Goal: Task Accomplishment & Management: Complete application form

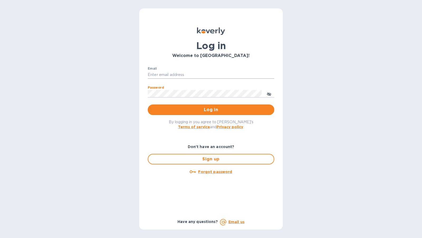
click at [196, 78] on input "Email" at bounding box center [211, 75] width 127 height 8
type input "p"
type input "[PERSON_NAME][EMAIL_ADDRESS][DOMAIN_NAME]"
click at [148, 105] on button "Log in" at bounding box center [211, 110] width 127 height 11
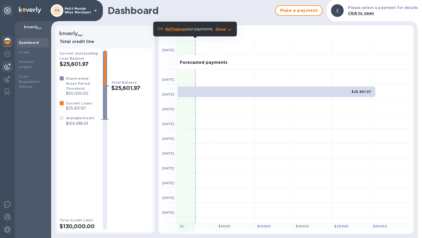
click at [10, 63] on div at bounding box center [7, 66] width 11 height 11
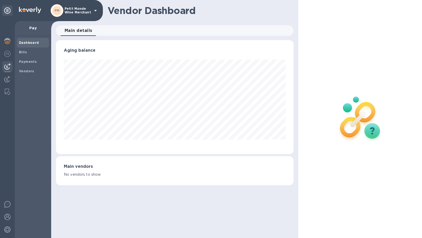
scroll to position [114, 238]
drag, startPoint x: 20, startPoint y: 50, endPoint x: 36, endPoint y: 49, distance: 16.7
click at [20, 50] on b "Bills" at bounding box center [23, 52] width 8 height 4
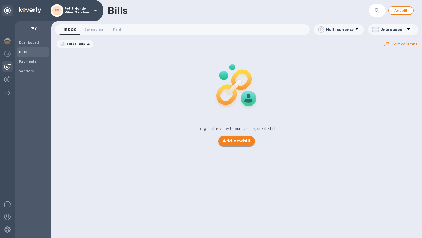
click at [233, 144] on span "Add new bill" at bounding box center [237, 141] width 28 height 6
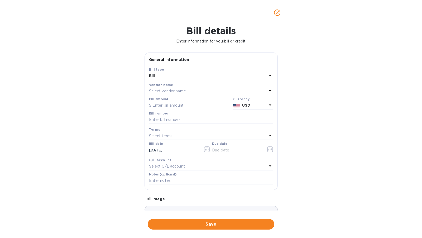
click at [161, 88] on p "Select vendor name" at bounding box center [167, 91] width 37 height 6
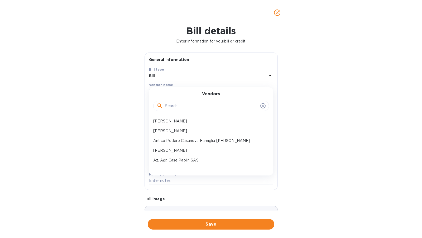
click at [173, 104] on input "text" at bounding box center [211, 106] width 93 height 8
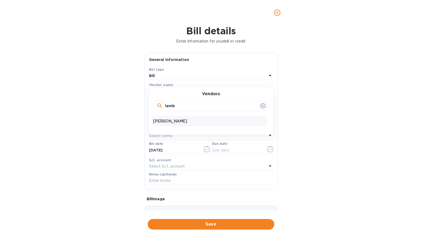
type input "lamb"
click at [175, 122] on p "[PERSON_NAME]" at bounding box center [209, 122] width 112 height 6
type input "[DATE]"
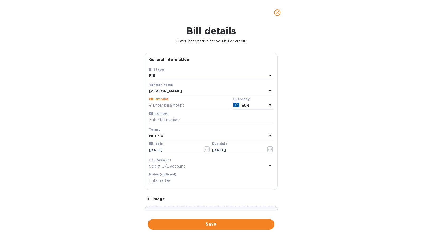
click at [181, 105] on input "text" at bounding box center [190, 106] width 82 height 8
paste input "7,474.32"
type input "7,474.32"
click at [170, 117] on input "text" at bounding box center [211, 120] width 124 height 8
paste input "2419"
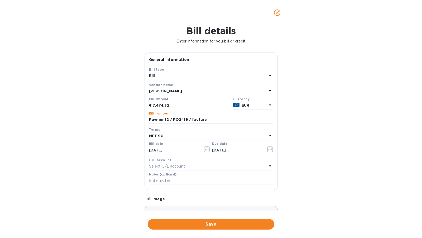
paste input "201907878"
type input "Payment2 / PO2419 / facture201907878"
click at [187, 136] on div "NET 90" at bounding box center [208, 135] width 118 height 7
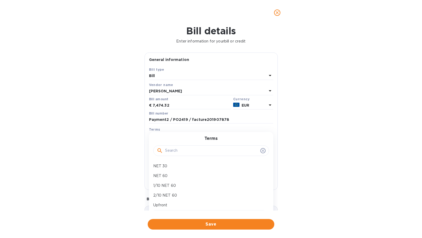
click at [184, 152] on input "text" at bounding box center [211, 151] width 93 height 8
type input "upfr"
click at [190, 163] on div "Upfront" at bounding box center [209, 166] width 116 height 10
type input "[DATE]"
click at [200, 225] on span "Save" at bounding box center [211, 224] width 118 height 6
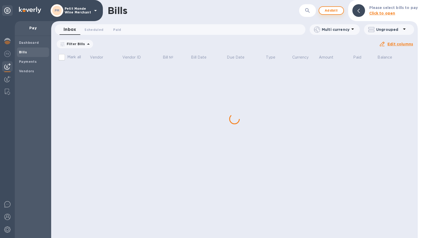
click at [329, 5] on div "Bills ​ Add bill Please select bills to pay Click to open" at bounding box center [234, 10] width 367 height 21
click at [329, 10] on span "Add bill" at bounding box center [332, 10] width 16 height 6
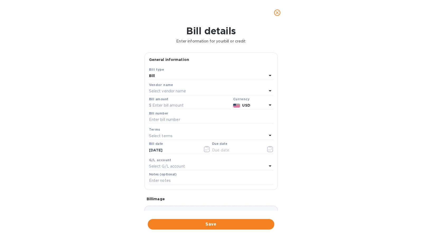
click at [178, 100] on div "Bill amount" at bounding box center [190, 103] width 82 height 12
click at [172, 90] on p "Select vendor name" at bounding box center [167, 91] width 37 height 6
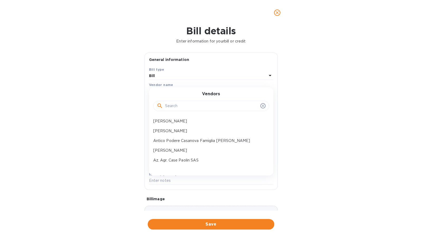
click at [177, 107] on input "text" at bounding box center [211, 106] width 93 height 8
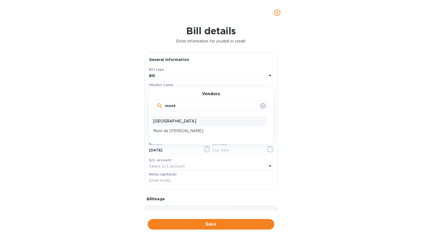
type input "mont"
click at [177, 121] on p "[GEOGRAPHIC_DATA]" at bounding box center [209, 122] width 112 height 6
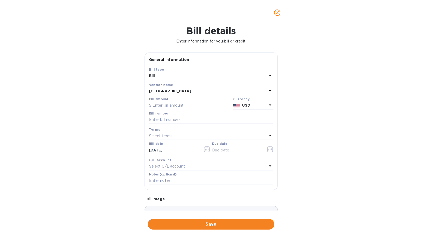
click at [233, 105] on img at bounding box center [236, 106] width 7 height 4
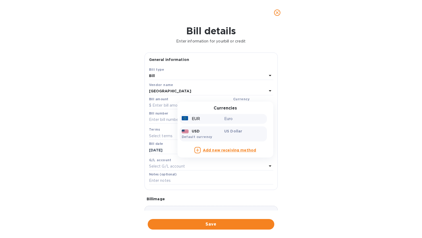
click at [235, 119] on p "Euro" at bounding box center [244, 119] width 41 height 6
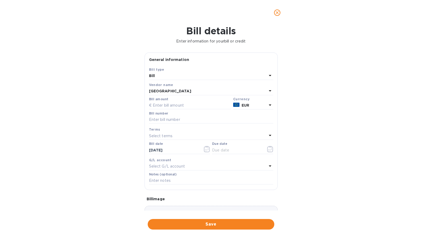
click at [173, 101] on div "Bill amount" at bounding box center [190, 103] width 82 height 12
click at [172, 104] on input "text" at bounding box center [190, 106] width 82 height 8
paste input "5,694.47"
type input "5,694.47"
click at [186, 120] on input "text" at bounding box center [211, 120] width 124 height 8
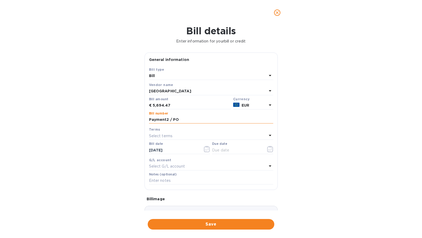
paste input "2434"
paste input "24100721"
type input "Payment2 / PO2434 / facture24100721"
click at [178, 138] on div "Select terms" at bounding box center [208, 135] width 118 height 7
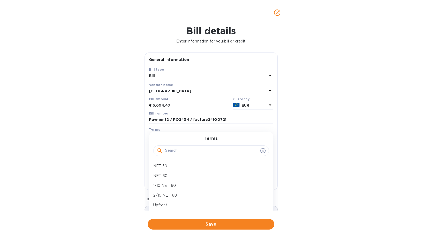
click at [175, 159] on div at bounding box center [211, 150] width 116 height 18
click at [177, 149] on input "text" at bounding box center [211, 151] width 93 height 8
type input "upf"
click at [176, 164] on p "Upfront" at bounding box center [209, 166] width 112 height 6
type input "[DATE]"
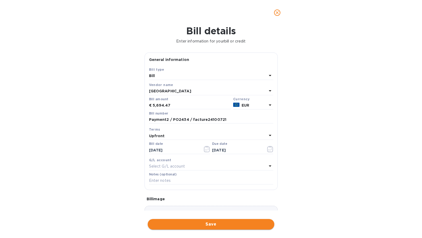
click at [171, 229] on button "Save" at bounding box center [211, 224] width 127 height 11
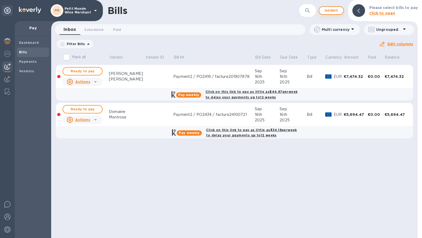
click at [331, 12] on span "Add bill" at bounding box center [332, 10] width 16 height 6
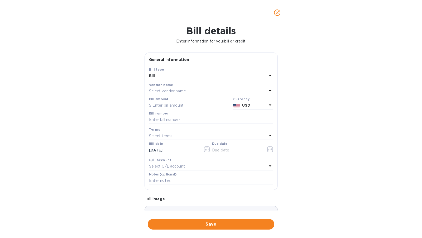
click at [199, 104] on input "text" at bounding box center [190, 106] width 82 height 8
click at [185, 91] on p "Select vendor name" at bounding box center [167, 91] width 37 height 6
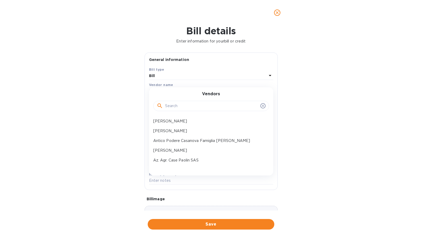
click at [182, 104] on input "text" at bounding box center [211, 106] width 93 height 8
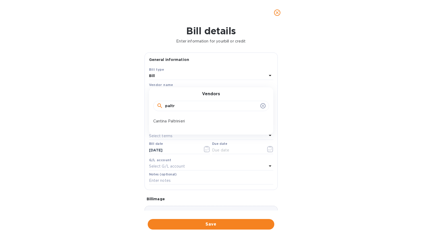
type input "paltr"
click at [179, 120] on p "Cantina Paltrinieri" at bounding box center [209, 122] width 112 height 6
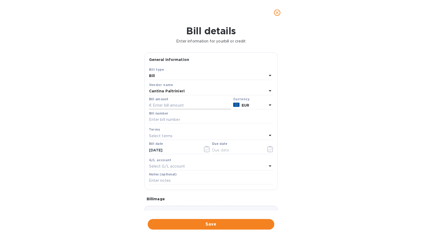
click at [175, 106] on input "text" at bounding box center [190, 106] width 82 height 8
paste input "9,371.18"
type input "9,371.18"
click at [181, 119] on input "text" at bounding box center [211, 120] width 124 height 8
paste input "2430"
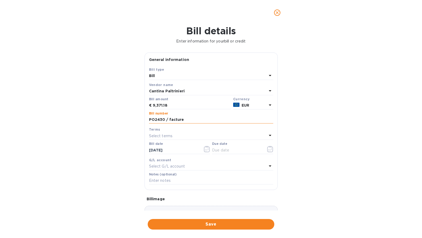
click at [165, 120] on input "PO2430 / facture" at bounding box center [211, 120] width 124 height 8
click at [203, 120] on input "PO2430 + / facture" at bounding box center [211, 120] width 124 height 8
paste input "94"
click at [166, 120] on input "PO2430 + / facture underpayment 94" at bounding box center [211, 120] width 124 height 8
drag, startPoint x: 156, startPoint y: 120, endPoint x: 161, endPoint y: 120, distance: 5.3
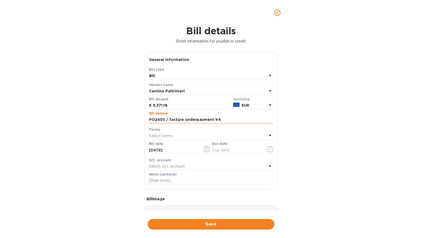
click at [161, 120] on input "PO2430 / facture underpayment 94" at bounding box center [211, 120] width 124 height 8
click at [161, 123] on input "PO2430 / facture underpayment 94" at bounding box center [211, 120] width 124 height 8
drag, startPoint x: 156, startPoint y: 119, endPoint x: 164, endPoint y: 120, distance: 8.2
click at [164, 120] on input "PO2430 / facture underpayment 94" at bounding box center [211, 120] width 124 height 8
click at [181, 119] on input "PO2430 / facture underpayment 94" at bounding box center [211, 120] width 124 height 8
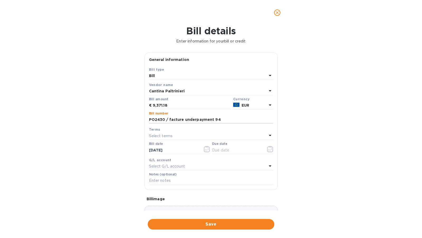
paste input "274"
click at [223, 120] on input "PO2430 / facture274 + underpayment 94" at bounding box center [211, 120] width 124 height 8
type input "PO2430 / facture274 + underpayment facture94"
click at [193, 131] on div "Terms" at bounding box center [211, 130] width 124 height 6
click at [191, 135] on div "Select terms" at bounding box center [208, 135] width 118 height 7
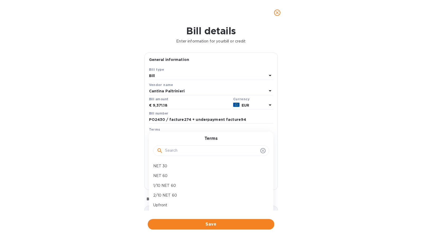
click at [184, 149] on input "text" at bounding box center [211, 151] width 93 height 8
type input "up"
click at [173, 162] on div "Upfront" at bounding box center [209, 166] width 116 height 10
type input "[DATE]"
click at [227, 217] on div "Bill details Enter information for your bill or credit General information Save…" at bounding box center [211, 131] width 422 height 213
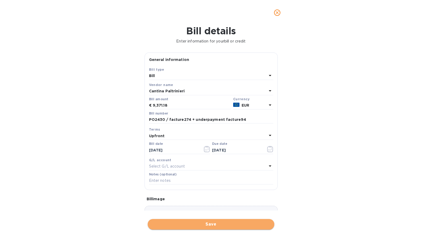
click at [224, 223] on span "Save" at bounding box center [211, 224] width 118 height 6
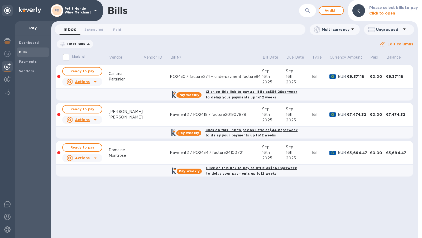
click at [68, 58] on input "Mark all" at bounding box center [66, 57] width 11 height 11
click at [67, 58] on input "Mark all" at bounding box center [66, 57] width 11 height 11
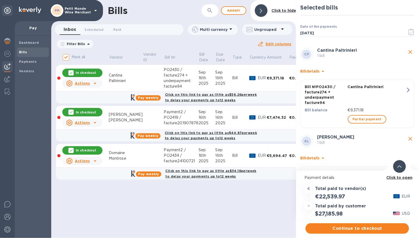
click at [66, 59] on input "Mark all" at bounding box center [66, 57] width 11 height 11
checkbox input "false"
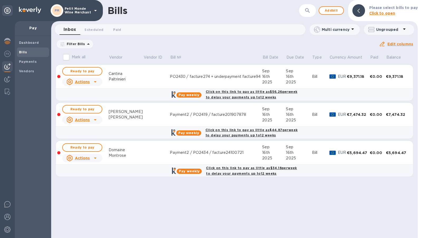
click at [91, 119] on div at bounding box center [95, 120] width 8 height 8
click at [85, 153] on b "Delete" at bounding box center [83, 154] width 13 height 4
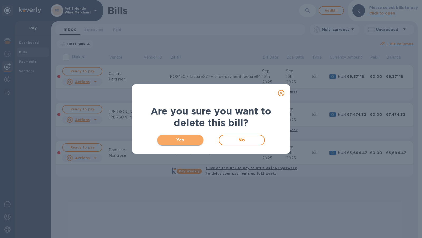
click at [198, 139] on span "Yes" at bounding box center [181, 140] width 38 height 6
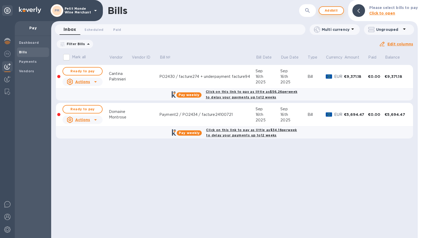
click at [339, 13] on span "Add bill" at bounding box center [332, 10] width 16 height 6
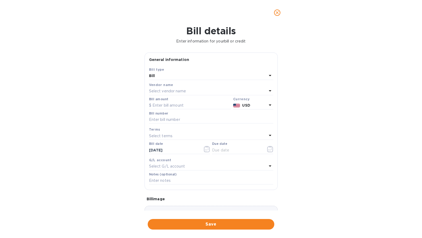
click at [178, 88] on p "Select vendor name" at bounding box center [167, 91] width 37 height 6
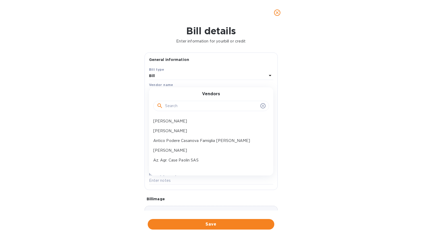
click at [172, 108] on input "text" at bounding box center [211, 106] width 93 height 8
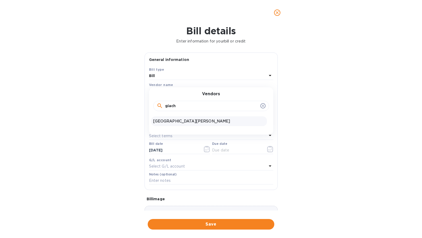
type input "giach"
click at [179, 120] on p "[GEOGRAPHIC_DATA][PERSON_NAME]" at bounding box center [209, 122] width 112 height 6
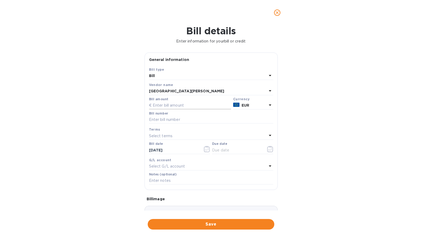
click at [192, 107] on input "text" at bounding box center [190, 106] width 82 height 8
paste input "4,811.40"
type input "4,811.40"
click at [184, 118] on input "text" at bounding box center [211, 120] width 124 height 8
paste input "2448"
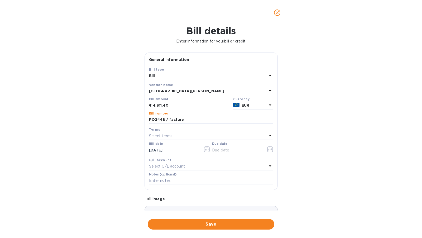
paste input "25000450"
type input "PO2448 / facture25000450"
click at [182, 134] on div "Select terms" at bounding box center [208, 135] width 118 height 7
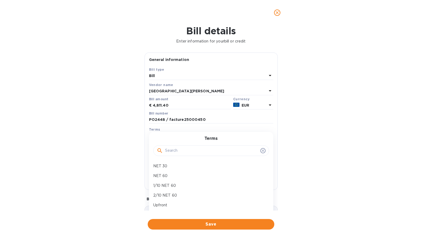
click at [186, 150] on input "text" at bounding box center [211, 151] width 93 height 8
type input "upfr"
click at [167, 164] on p "Upfront" at bounding box center [209, 166] width 112 height 6
type input "[DATE]"
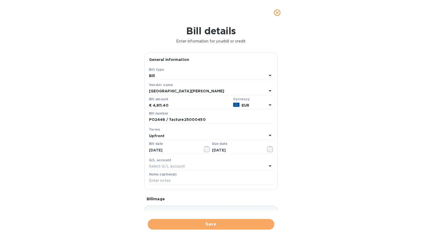
click at [181, 226] on span "Save" at bounding box center [211, 224] width 118 height 6
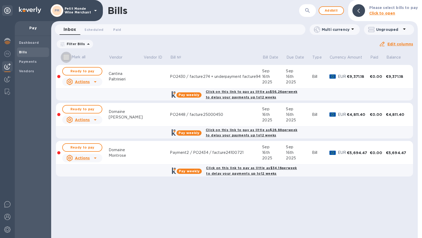
click at [66, 57] on input "Mark all" at bounding box center [66, 57] width 11 height 11
checkbox input "true"
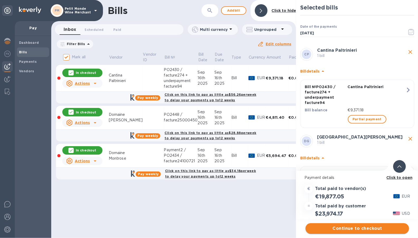
click at [366, 227] on span "Continue to checkout" at bounding box center [357, 228] width 95 height 6
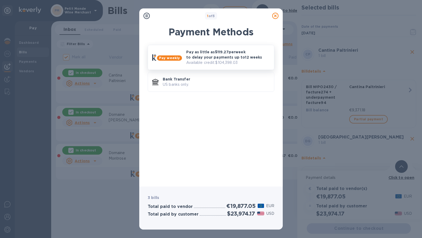
click at [217, 60] on p "Available credit: $104,398.03" at bounding box center [228, 63] width 84 height 6
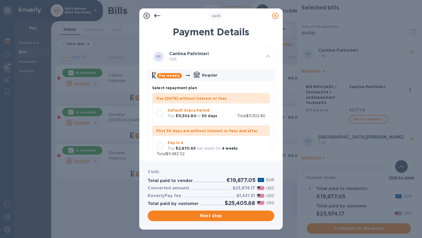
click at [161, 113] on div at bounding box center [160, 113] width 7 height 7
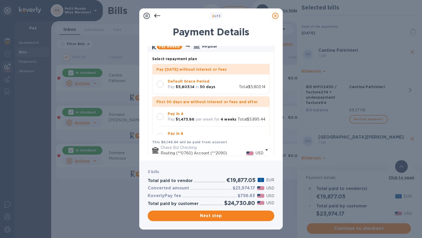
click at [154, 84] on div "Default Grace Period Pay $5,803.14 [DATE] Total $5,803.14" at bounding box center [211, 84] width 118 height 20
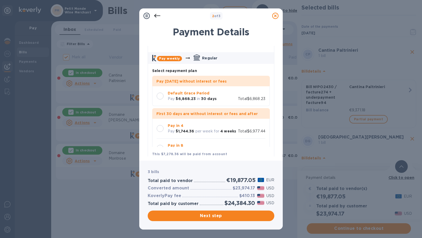
click at [161, 96] on div at bounding box center [160, 96] width 7 height 7
drag, startPoint x: 229, startPoint y: 204, endPoint x: 254, endPoint y: 205, distance: 25.4
click at [254, 205] on h2 "$23,974.17" at bounding box center [241, 203] width 28 height 7
copy h2 "23,974.17"
click at [237, 215] on span "Next step" at bounding box center [211, 216] width 118 height 6
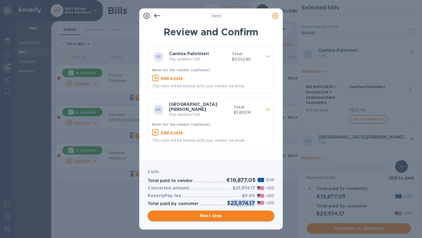
click at [240, 218] on span "Next step" at bounding box center [211, 216] width 118 height 6
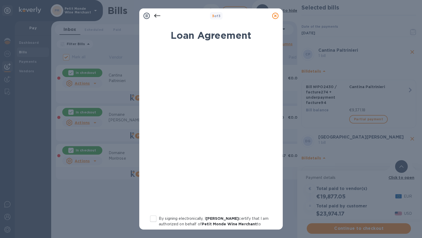
scroll to position [62, 0]
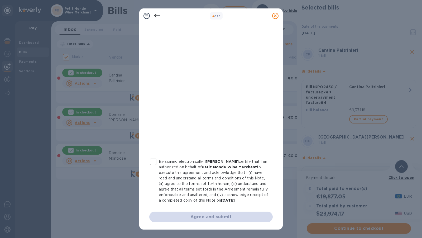
click at [156, 157] on input "By signing electronically, I [PERSON_NAME] certify that I am authorized on beha…" at bounding box center [153, 161] width 11 height 11
click at [156, 156] on input "By signing electronically, I [PERSON_NAME] certify that I am authorized on beha…" at bounding box center [153, 161] width 11 height 11
checkbox input "true"
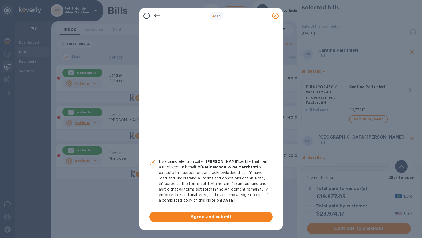
click at [177, 217] on span "Agree and submit" at bounding box center [211, 217] width 115 height 6
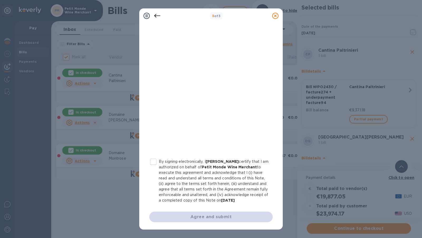
click at [151, 156] on input "By signing electronically, I [PERSON_NAME] certify that I am authorized on beha…" at bounding box center [153, 161] width 11 height 11
checkbox input "true"
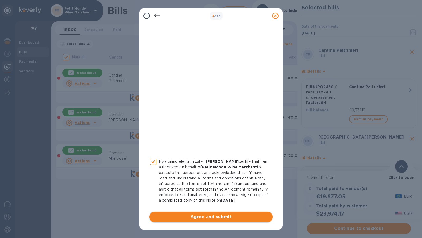
click at [176, 220] on span "Agree and submit" at bounding box center [211, 217] width 115 height 6
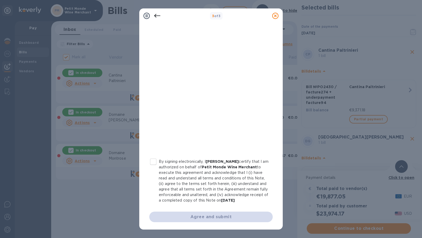
click at [151, 157] on input "By signing electronically, I [PERSON_NAME] certify that I am authorized on beha…" at bounding box center [153, 161] width 11 height 11
checkbox input "true"
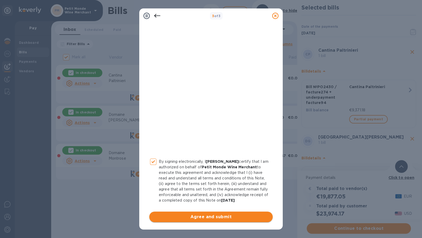
click at [175, 214] on span "Agree and submit" at bounding box center [211, 217] width 115 height 6
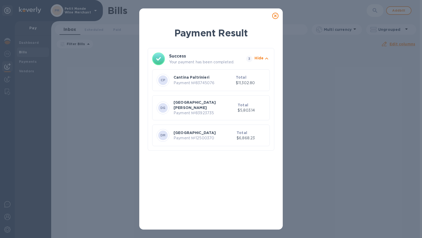
click at [276, 16] on icon at bounding box center [275, 16] width 6 height 6
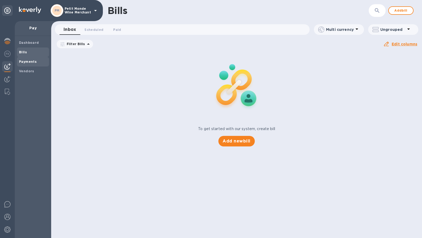
click at [34, 61] on b "Payments" at bounding box center [28, 62] width 18 height 4
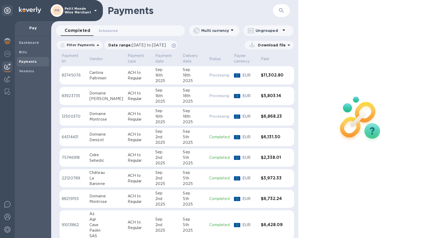
click at [138, 78] on p "ACH to Regular" at bounding box center [139, 75] width 23 height 11
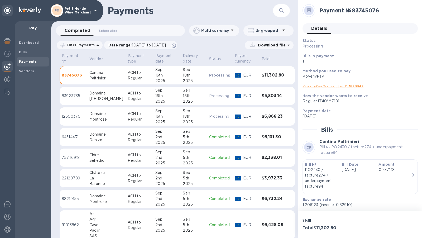
scroll to position [31, 0]
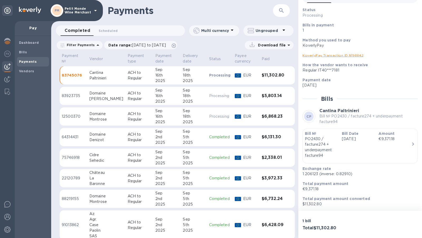
click at [314, 175] on p "1.206123 (inverse: 0.82910)" at bounding box center [358, 174] width 111 height 6
copy p "1.206123"
